Goal: Task Accomplishment & Management: Manage account settings

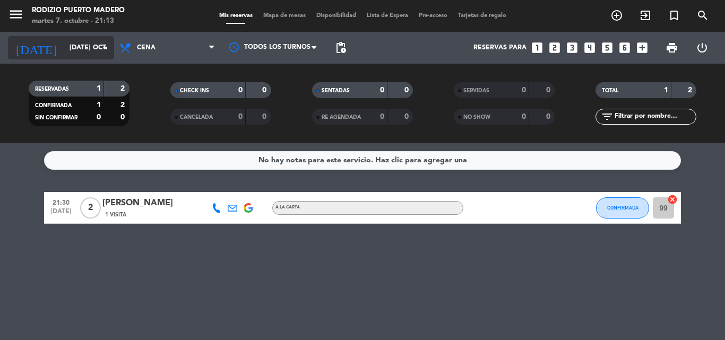
click at [111, 45] on input "[DATE] oct." at bounding box center [109, 48] width 90 height 18
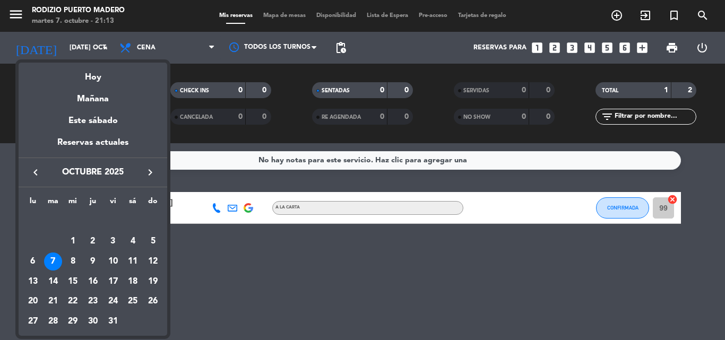
click at [54, 258] on div "7" at bounding box center [53, 262] width 18 height 18
